Goal: Task Accomplishment & Management: Use online tool/utility

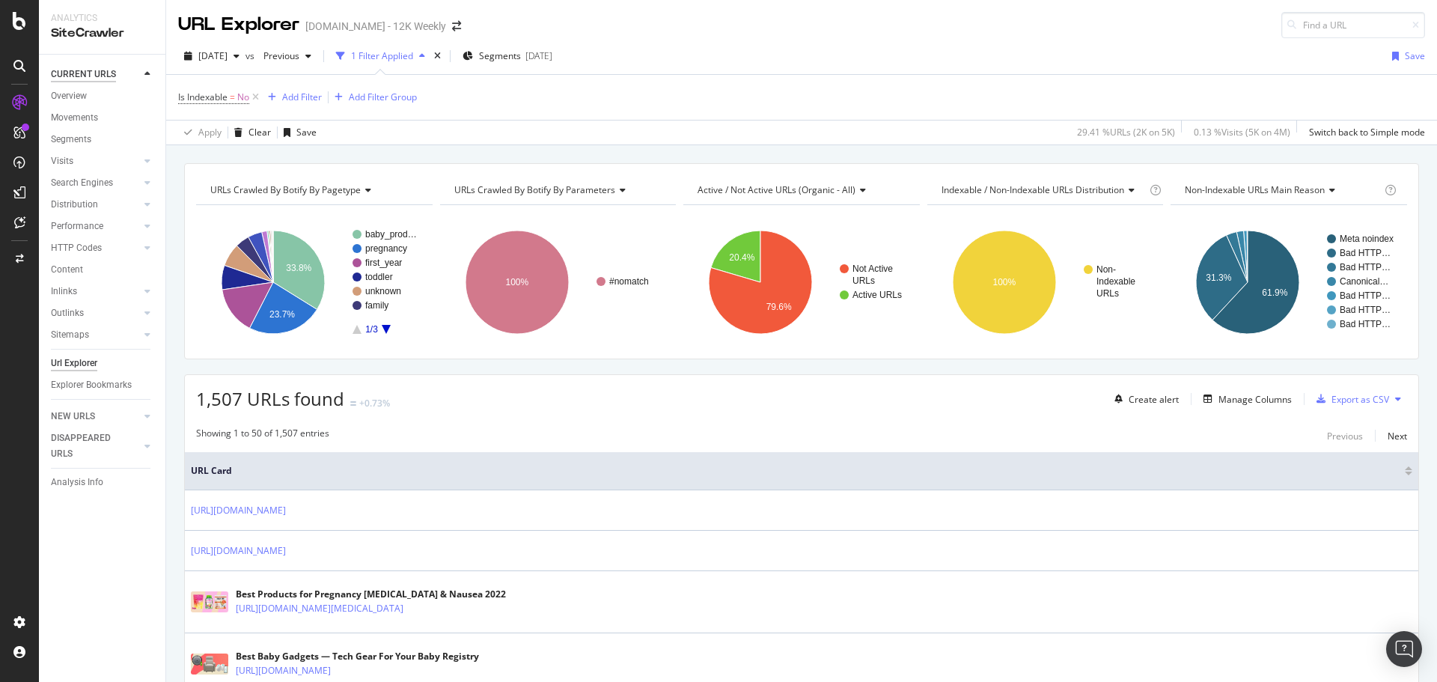
scroll to position [1197, 0]
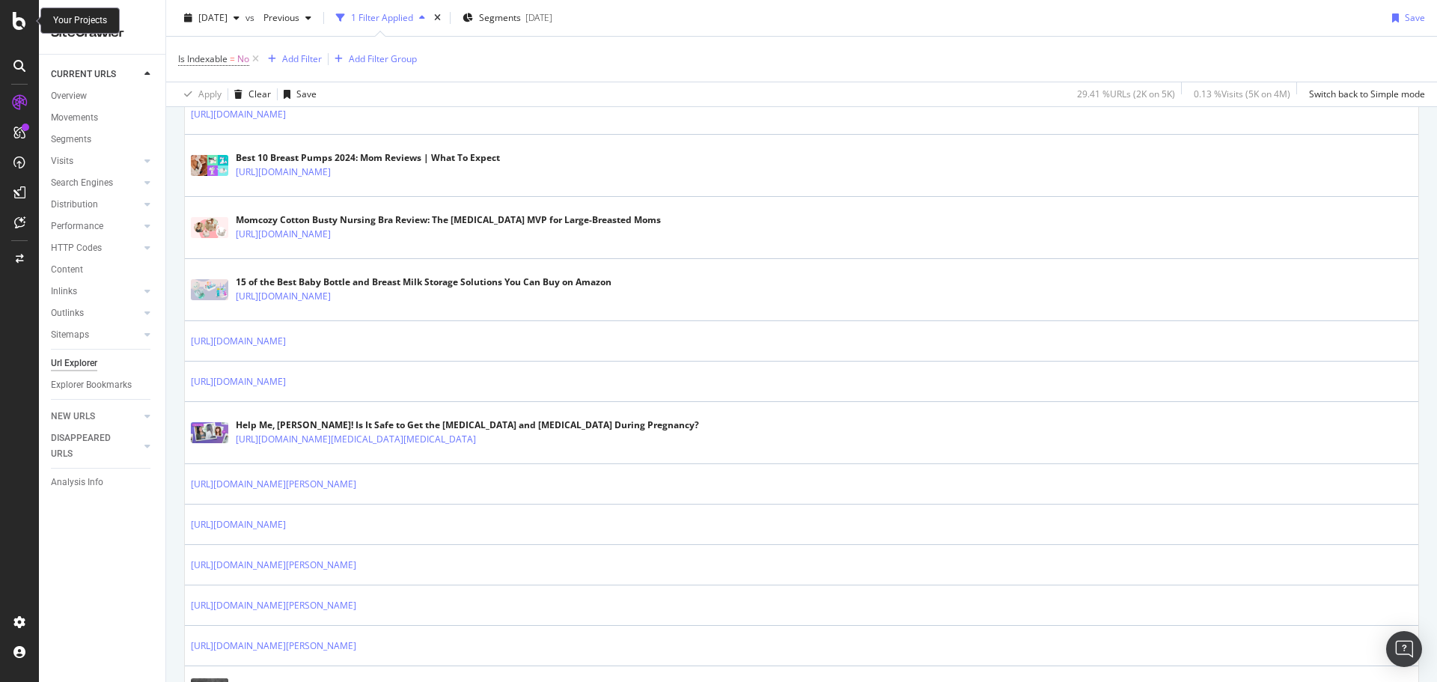
click at [19, 25] on icon at bounding box center [19, 21] width 13 height 18
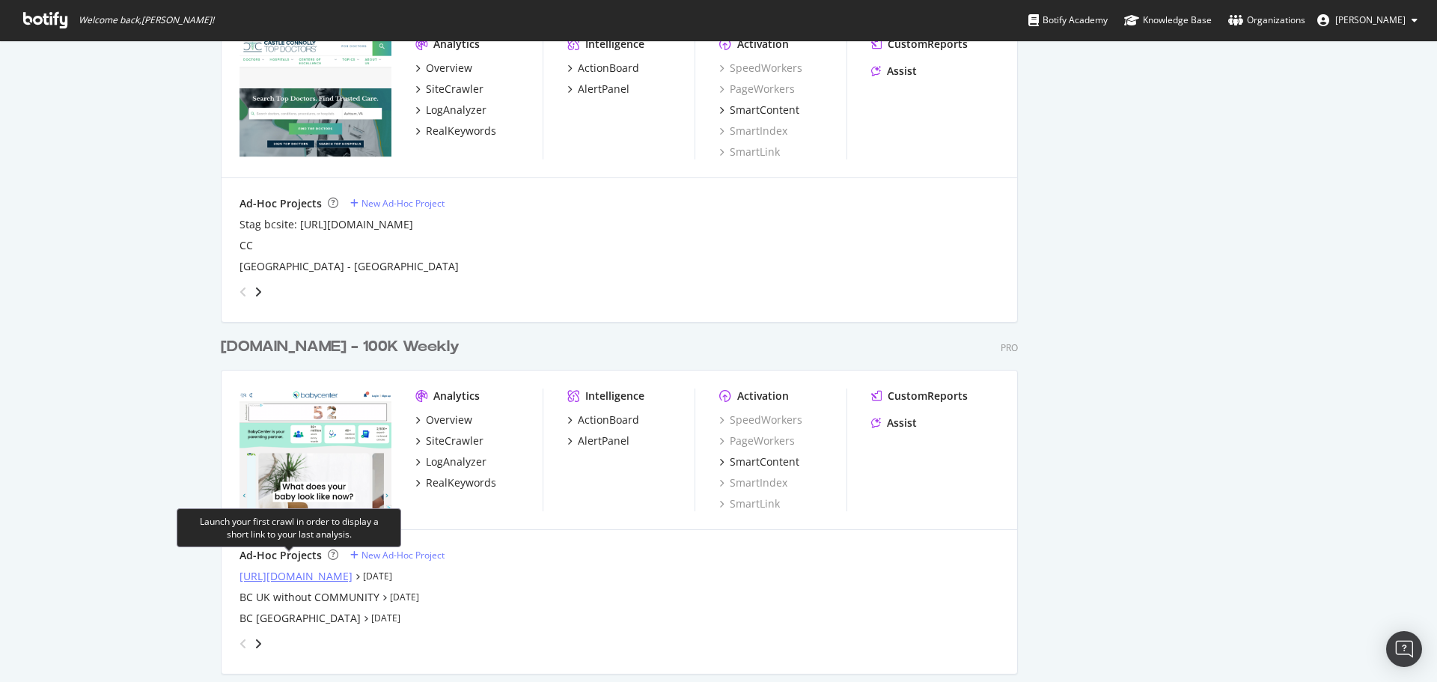
scroll to position [2470, 0]
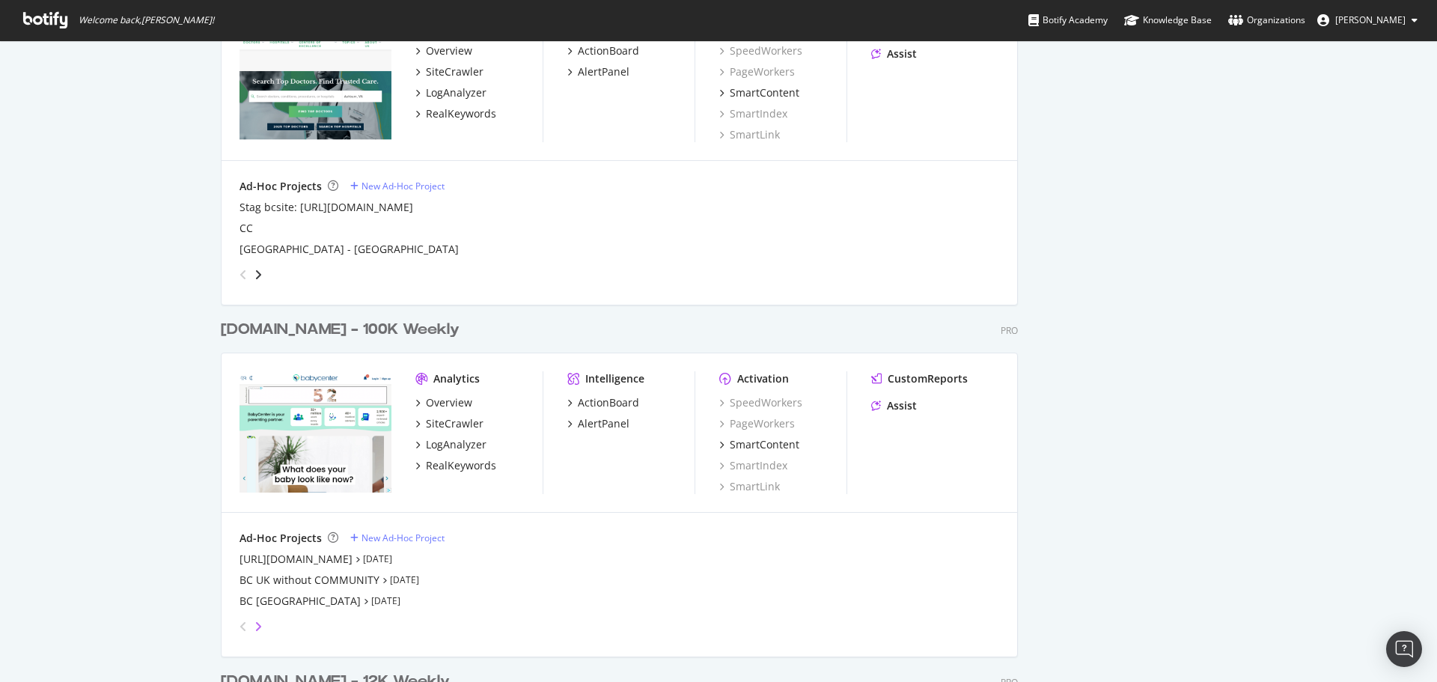
click at [255, 629] on icon "angle-right" at bounding box center [257, 626] width 7 height 12
click at [250, 628] on icon "angle-right" at bounding box center [245, 622] width 7 height 12
click at [250, 626] on icon "angle-right" at bounding box center [245, 622] width 7 height 12
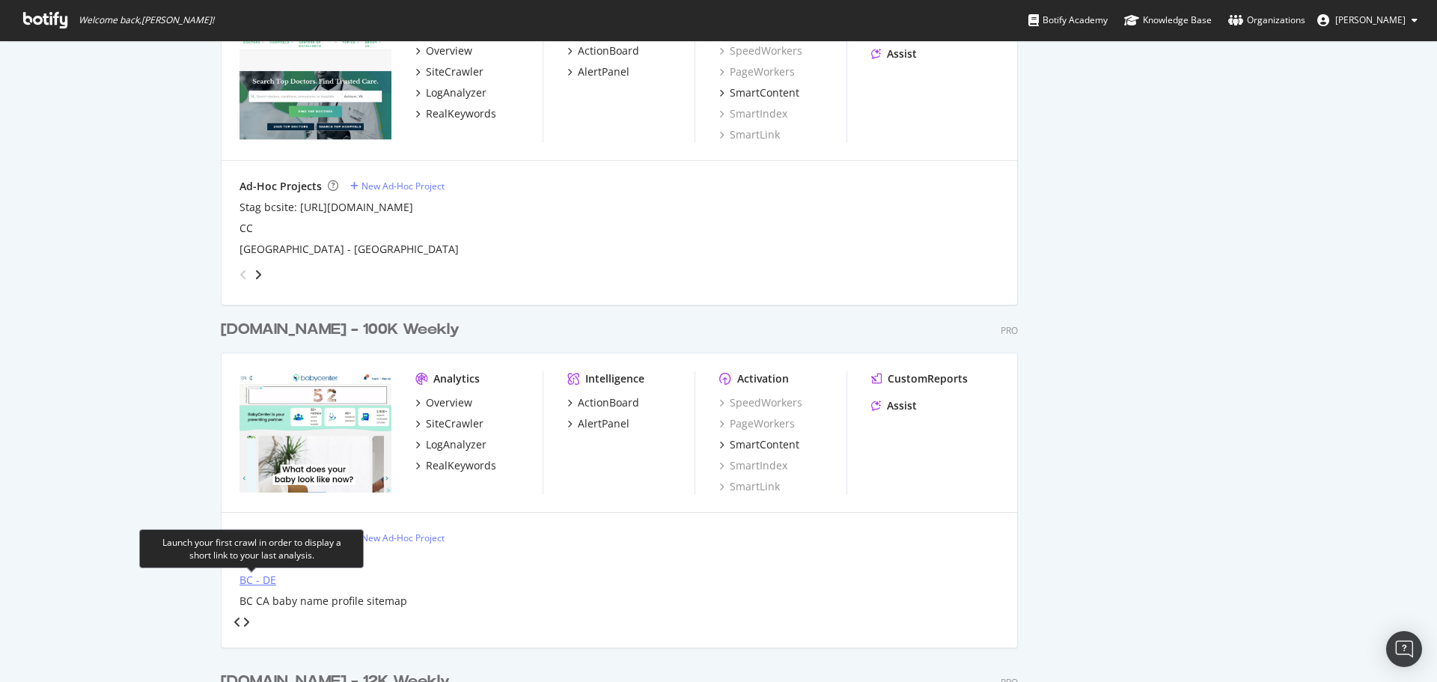
click at [249, 581] on div "BC - DE" at bounding box center [257, 580] width 37 height 15
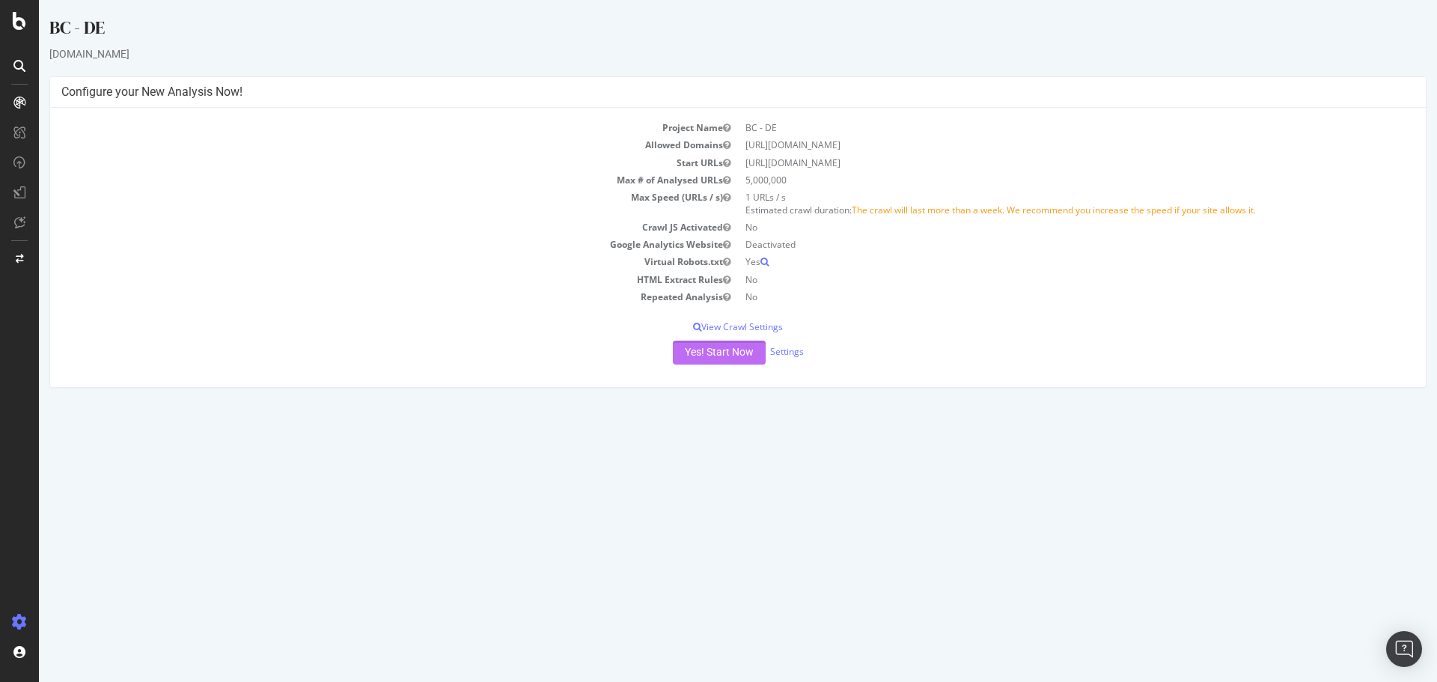
click at [712, 350] on button "Yes! Start Now" at bounding box center [719, 353] width 93 height 24
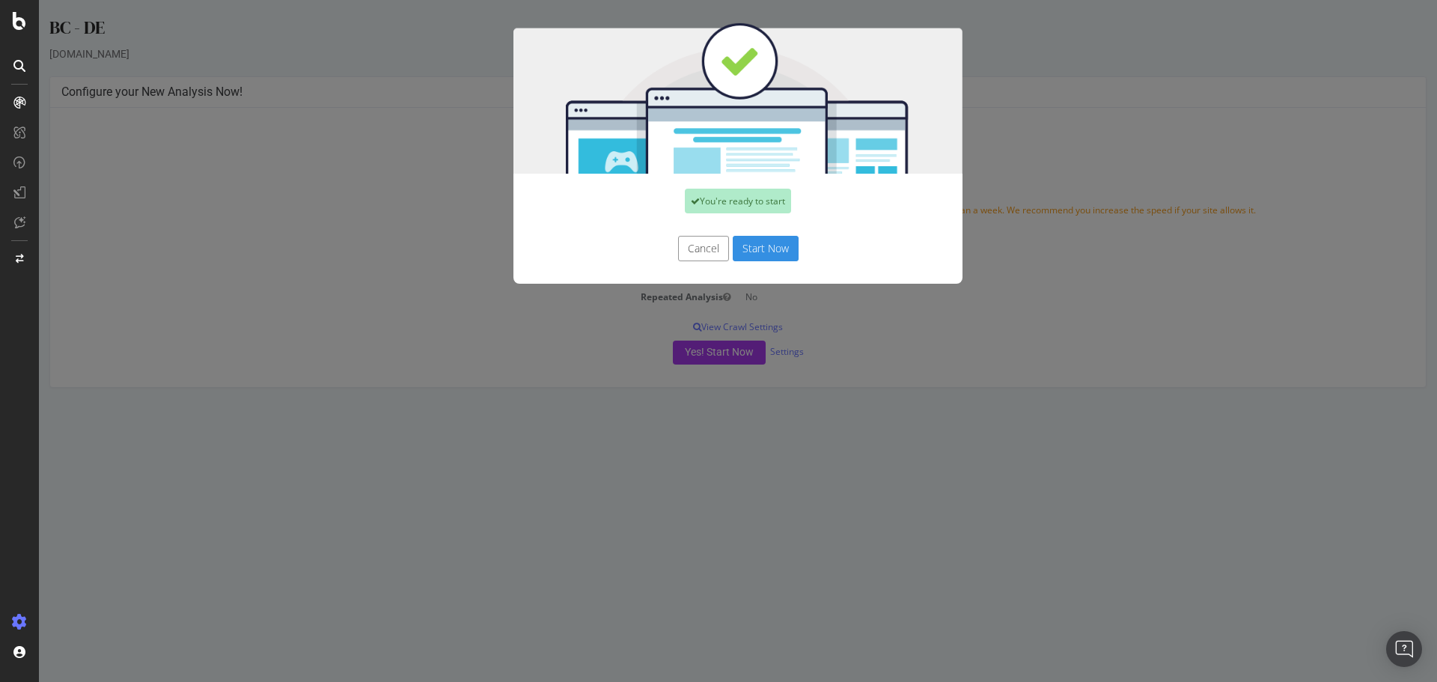
click at [762, 247] on button "Start Now" at bounding box center [766, 248] width 66 height 25
